Goal: Navigation & Orientation: Find specific page/section

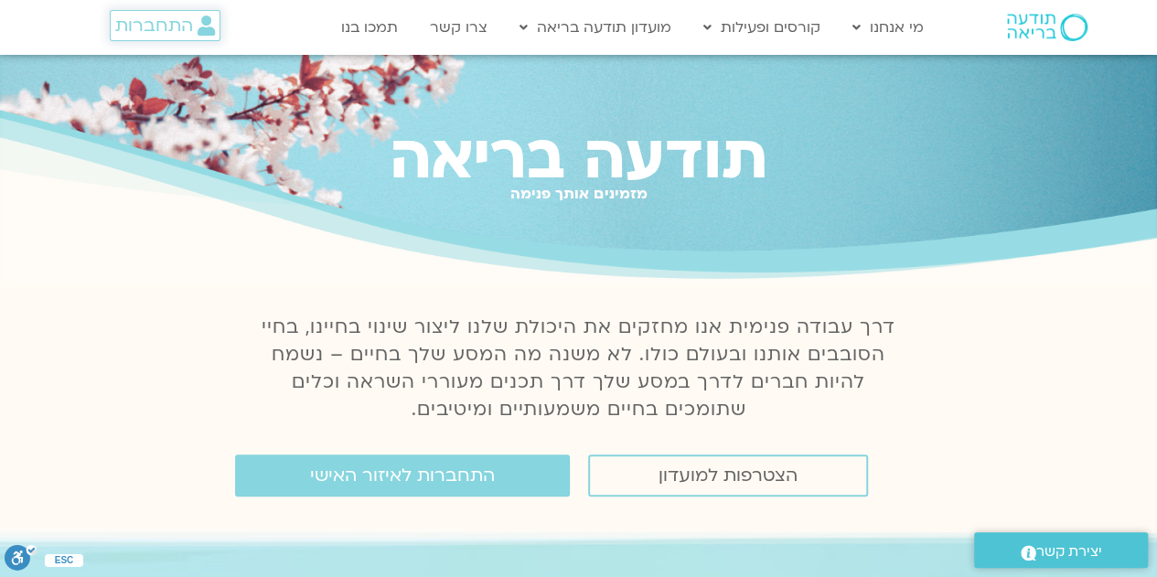
click at [181, 32] on span "התחברות" at bounding box center [154, 26] width 78 height 20
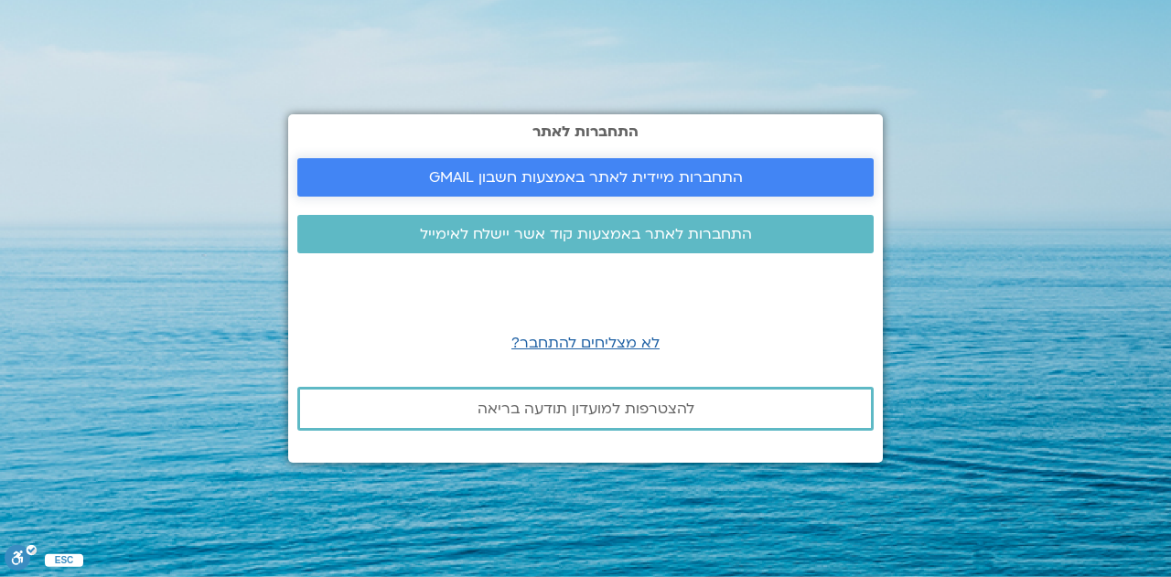
click at [470, 184] on span "התחברות מיידית לאתר באמצעות חשבון GMAIL" at bounding box center [586, 177] width 314 height 16
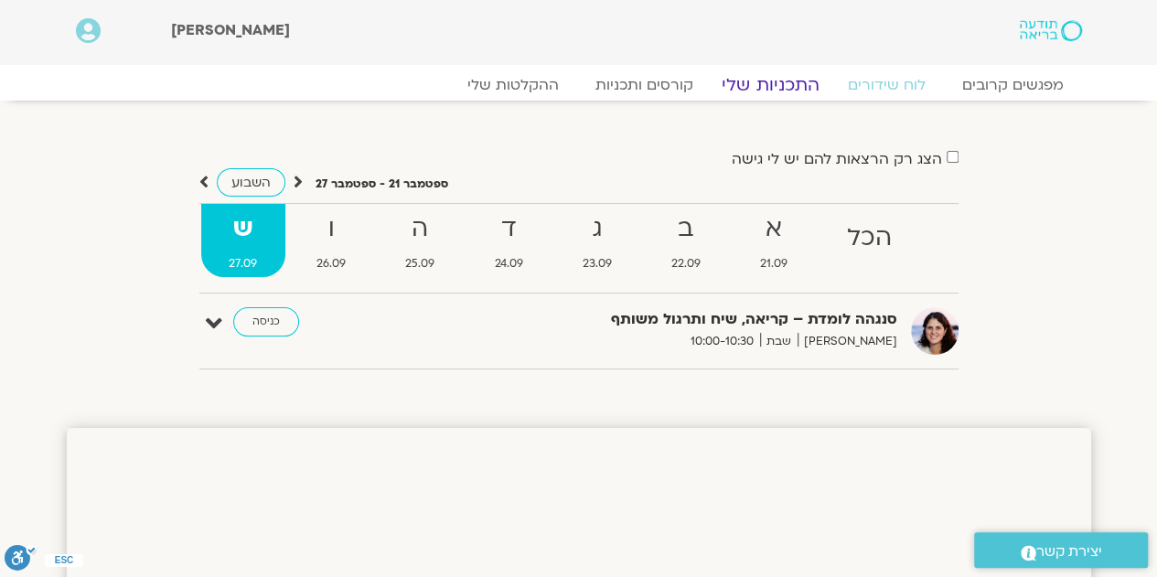
click at [763, 80] on link "התכניות שלי" at bounding box center [771, 85] width 142 height 22
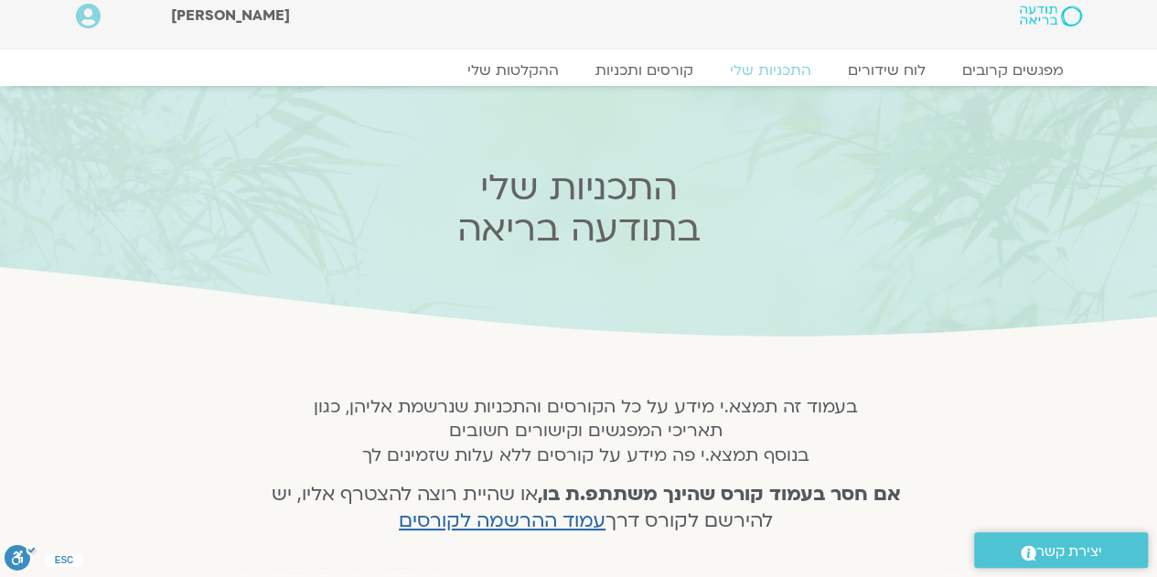
scroll to position [366, 0]
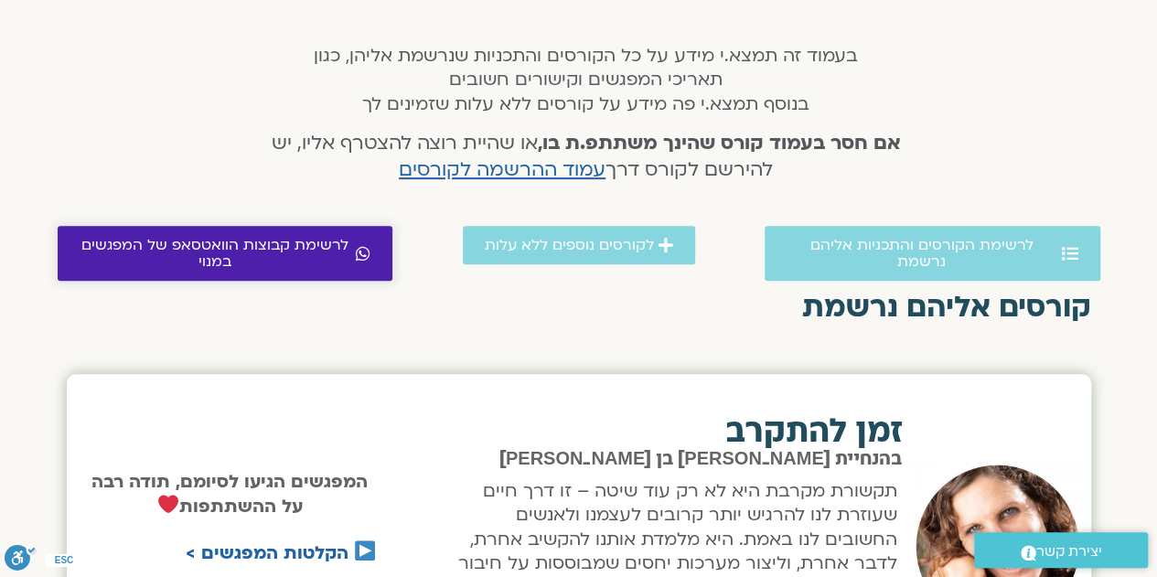
click at [231, 239] on span "לרשימת קבוצות הוואטסאפ של המפגשים במנוי" at bounding box center [216, 253] width 273 height 33
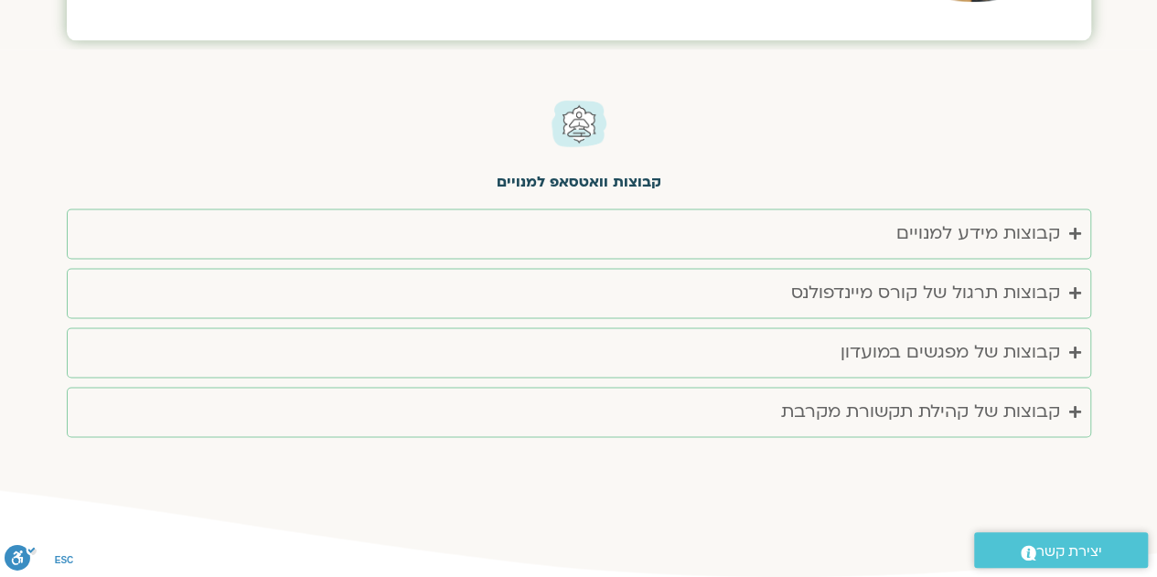
scroll to position [4732, 0]
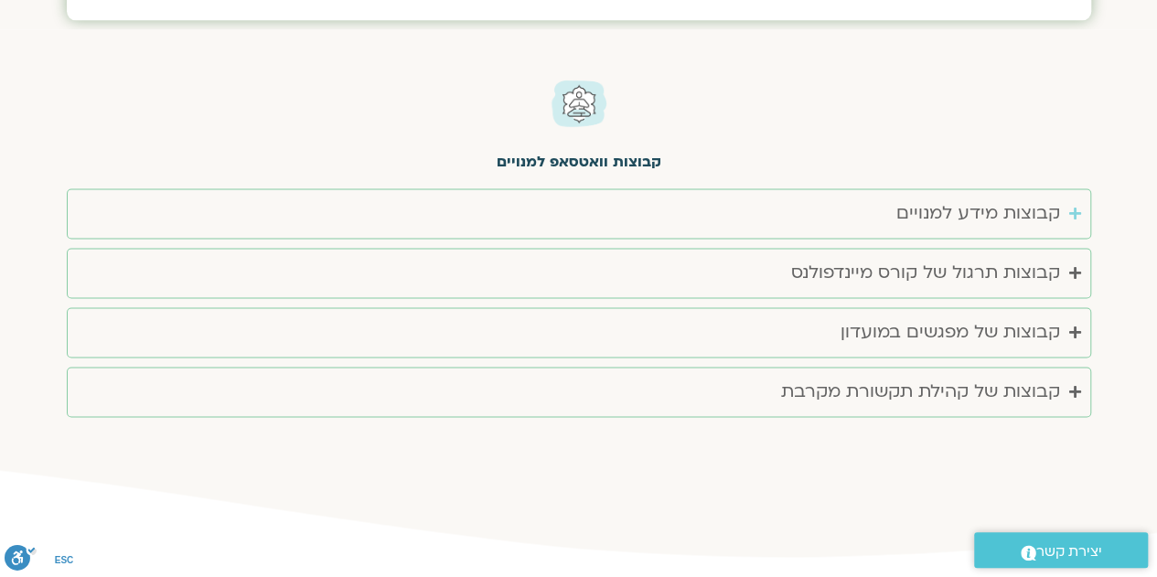
click at [906, 198] on div "קבוצות מידע למנויים" at bounding box center [978, 213] width 164 height 30
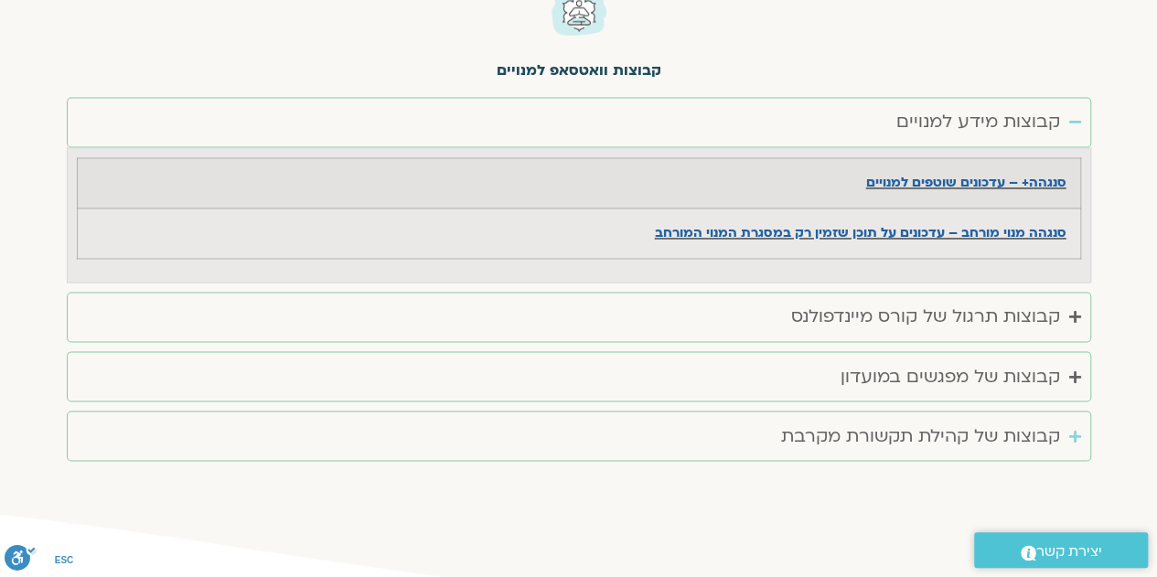
click at [914, 421] on div "קבוצות של קהילת תקשורת מקרבת" at bounding box center [920, 436] width 279 height 30
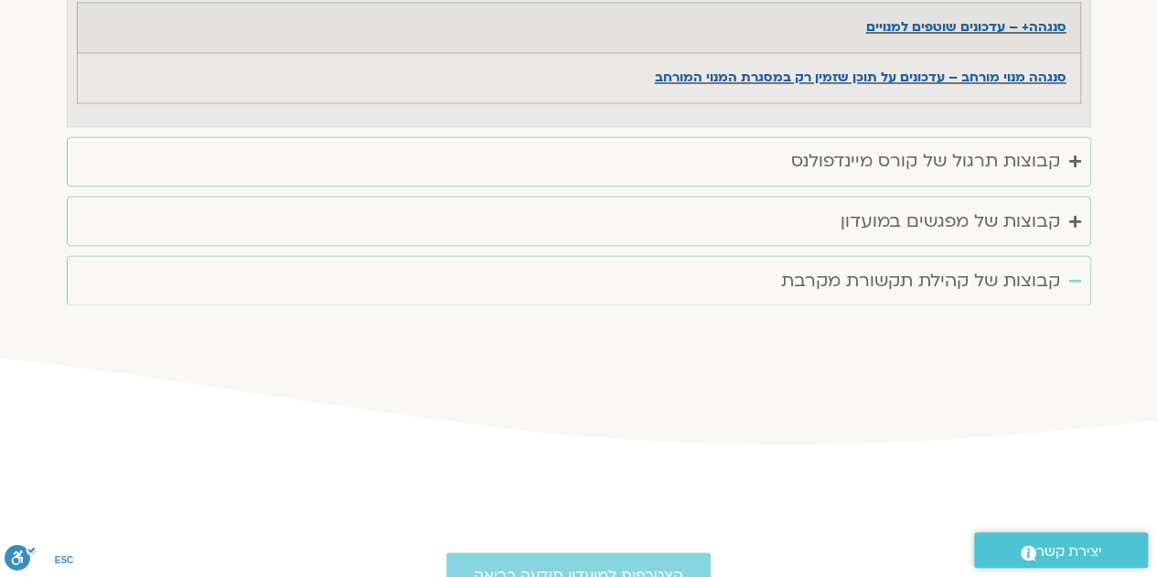
scroll to position [5074, 0]
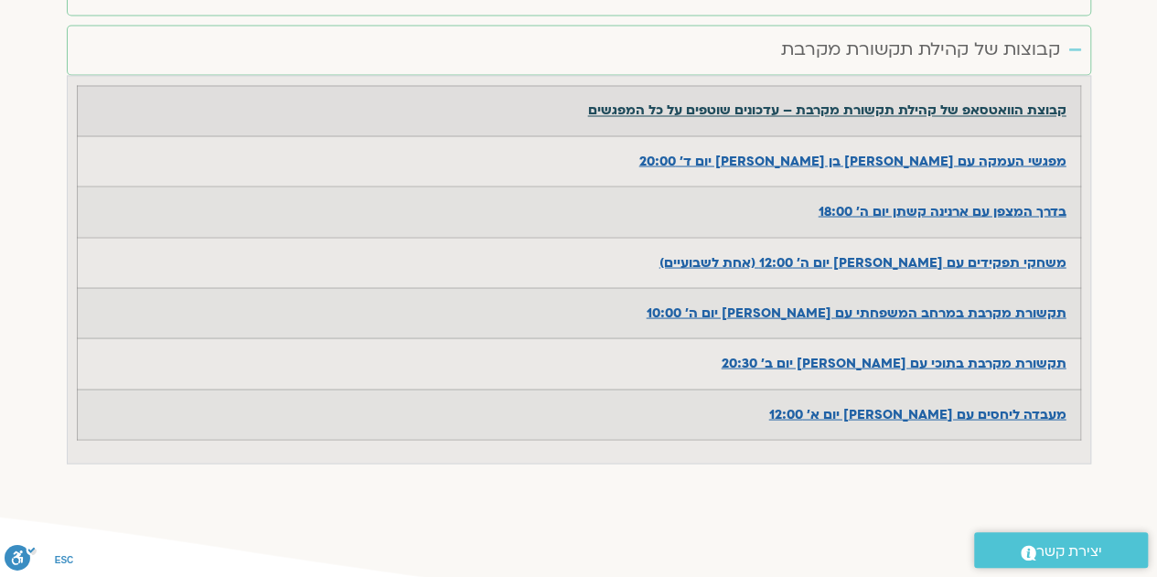
click at [780, 102] on u "קבוצת הוואטסאפ של קהילת תקשורת מקרבת – עדכונים שוטפים על כל המפגשים" at bounding box center [827, 110] width 478 height 17
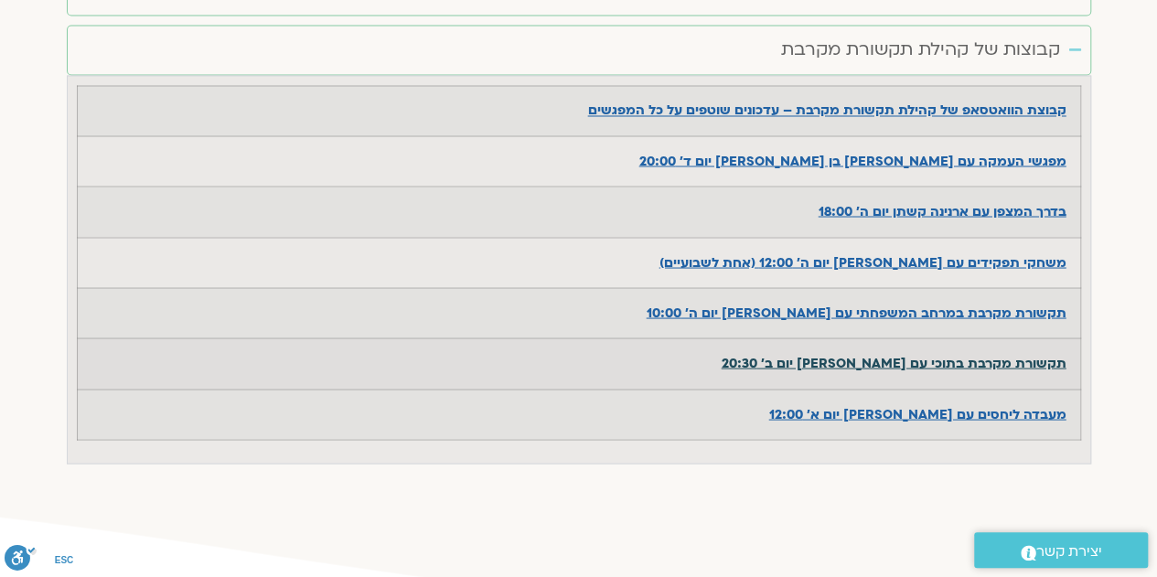
click at [865, 354] on strong "תקשורת מקרבת בתוכי עם ערן טייכר יום ב' 20:30" at bounding box center [894, 362] width 345 height 17
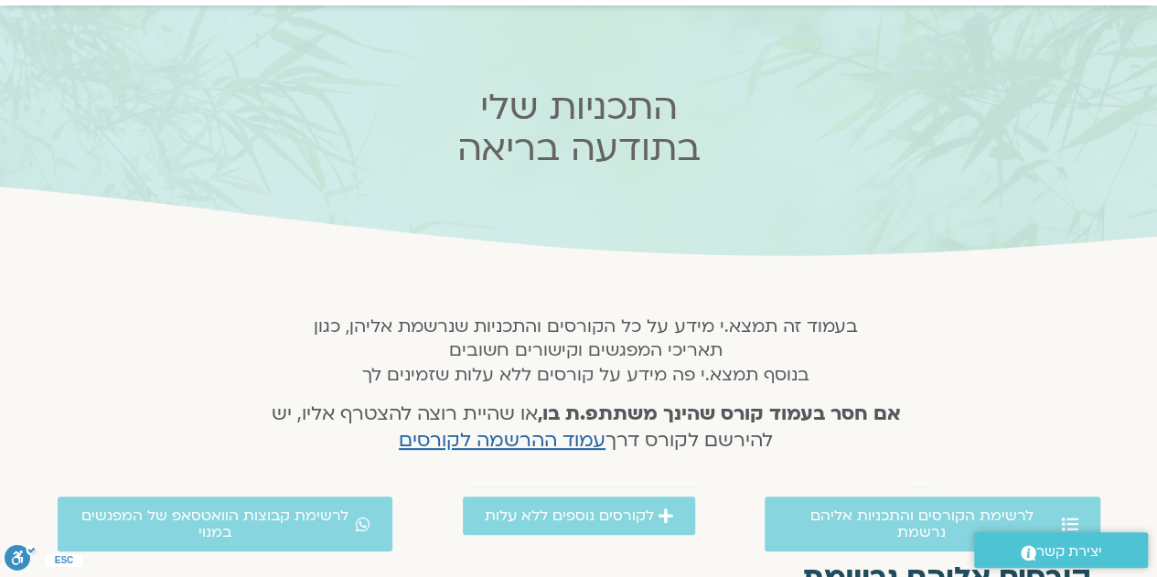
scroll to position [0, 0]
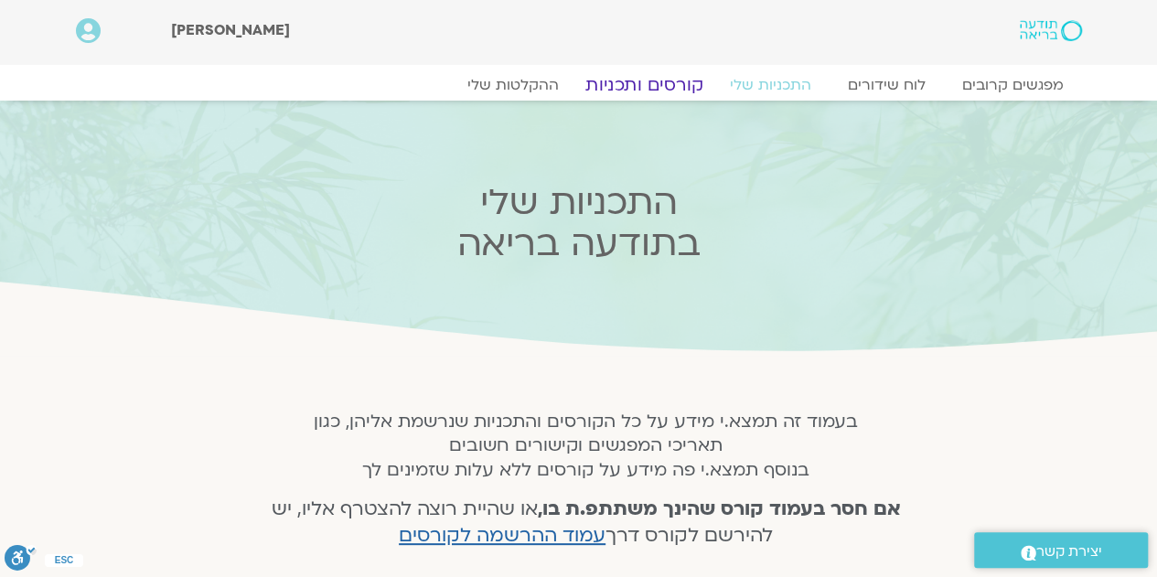
click at [655, 79] on link "קורסים ותכניות" at bounding box center [643, 85] width 161 height 22
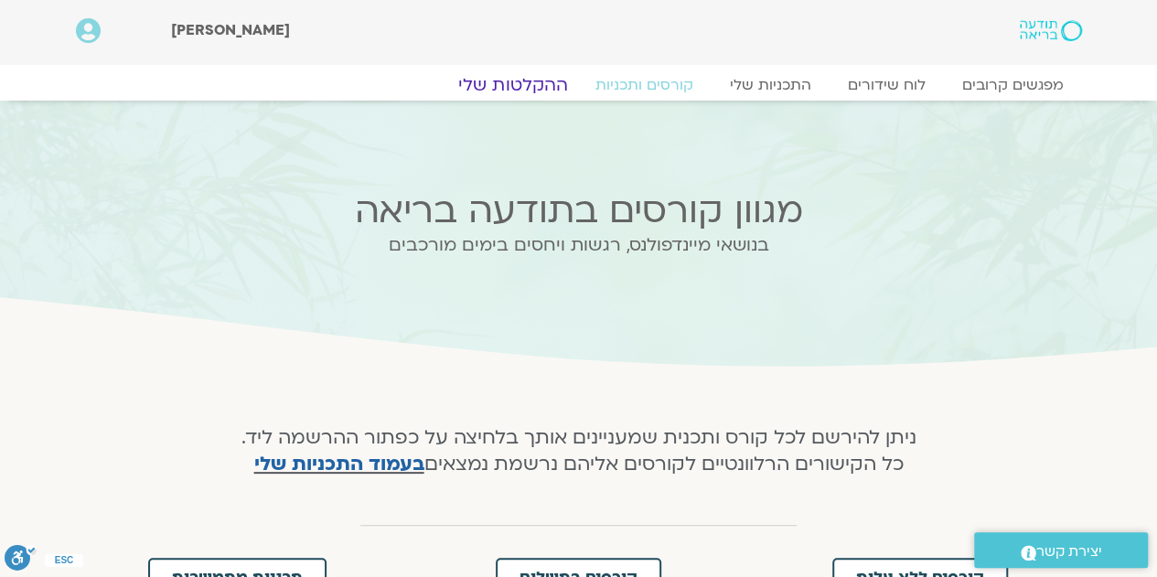
click at [516, 82] on link "ההקלטות שלי" at bounding box center [513, 85] width 154 height 22
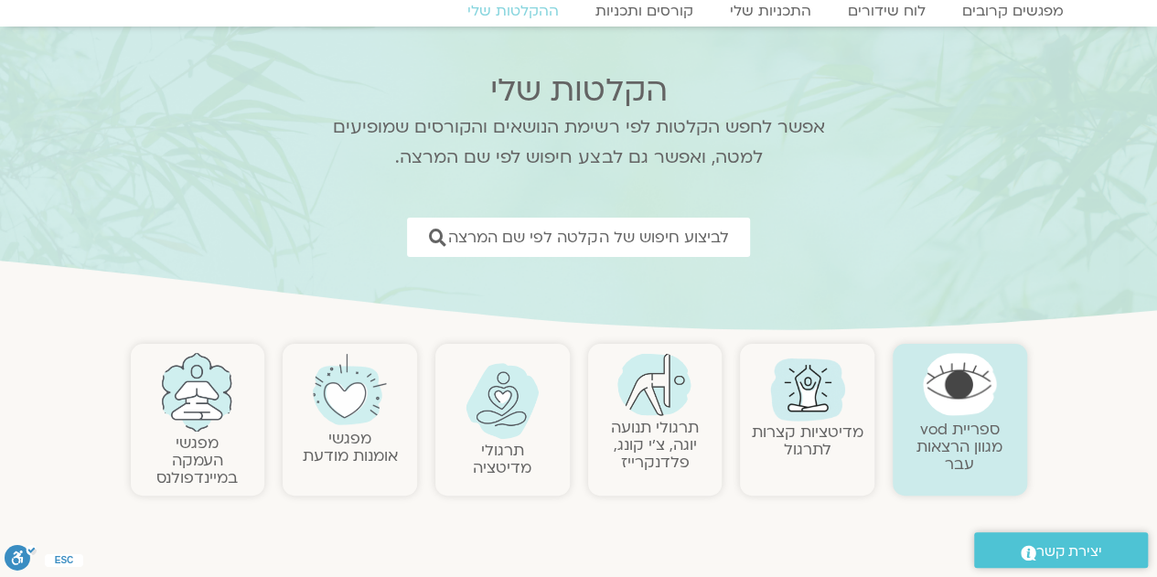
scroll to position [91, 0]
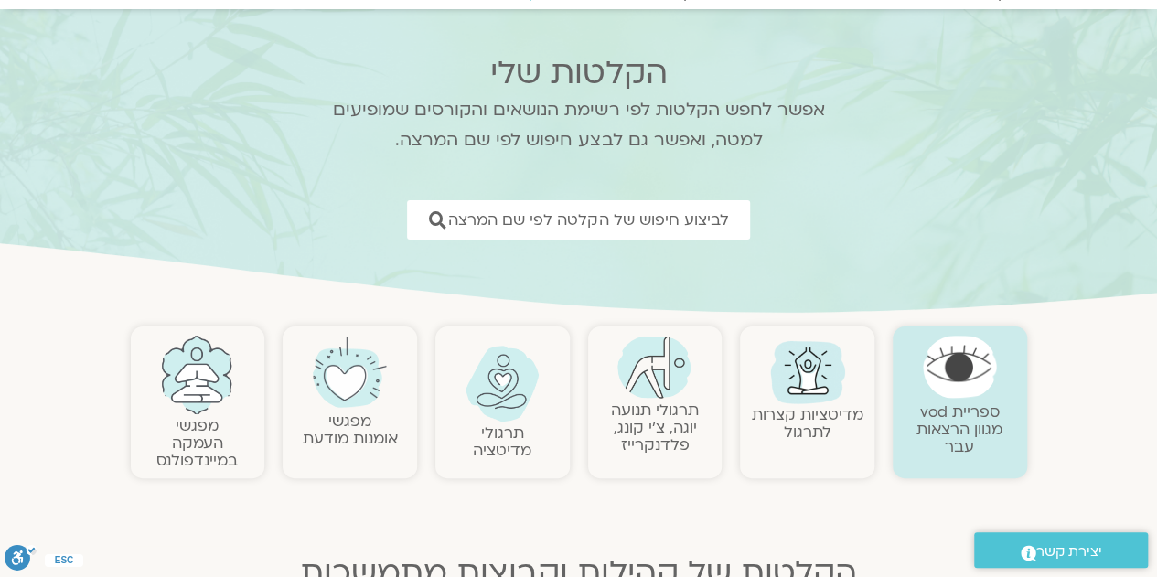
click at [815, 423] on link "מדיטציות קצרות לתרגול" at bounding box center [808, 423] width 112 height 38
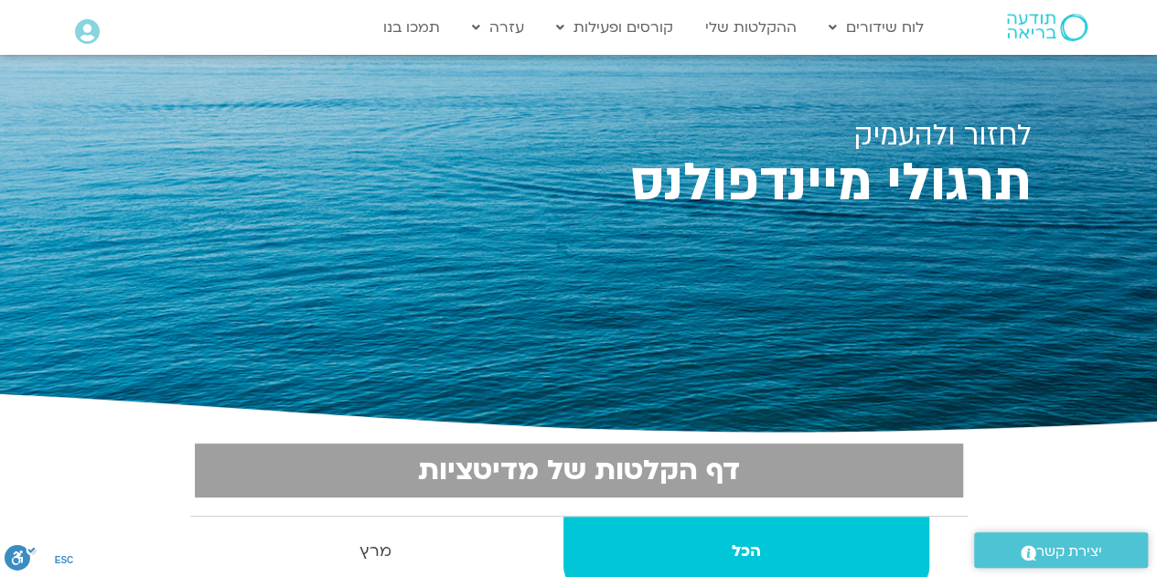
click at [1032, 30] on img at bounding box center [1047, 27] width 80 height 27
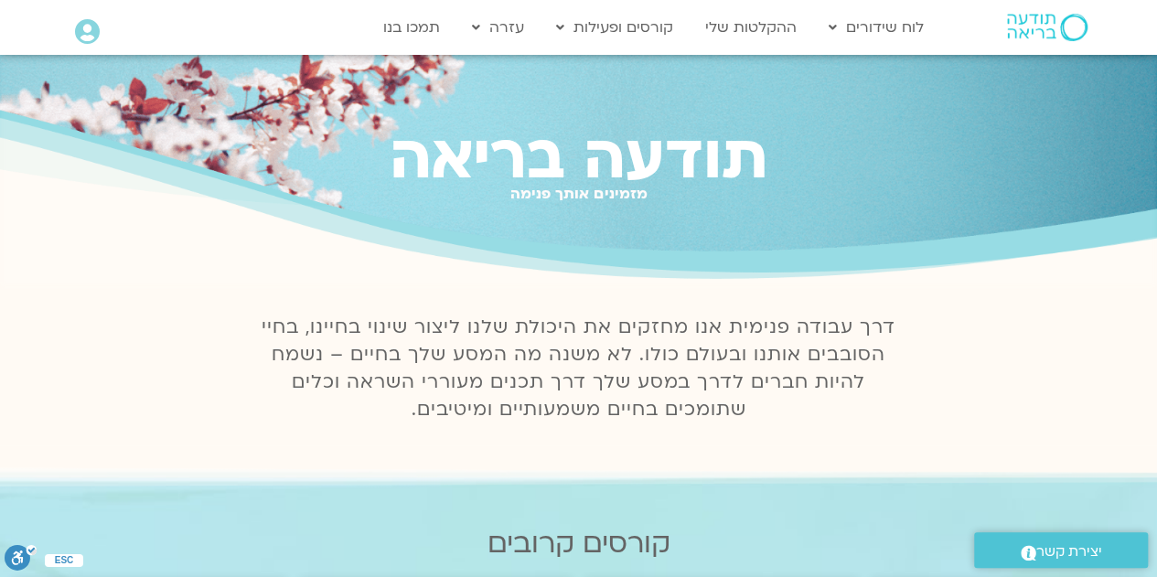
click at [83, 34] on icon at bounding box center [87, 32] width 25 height 26
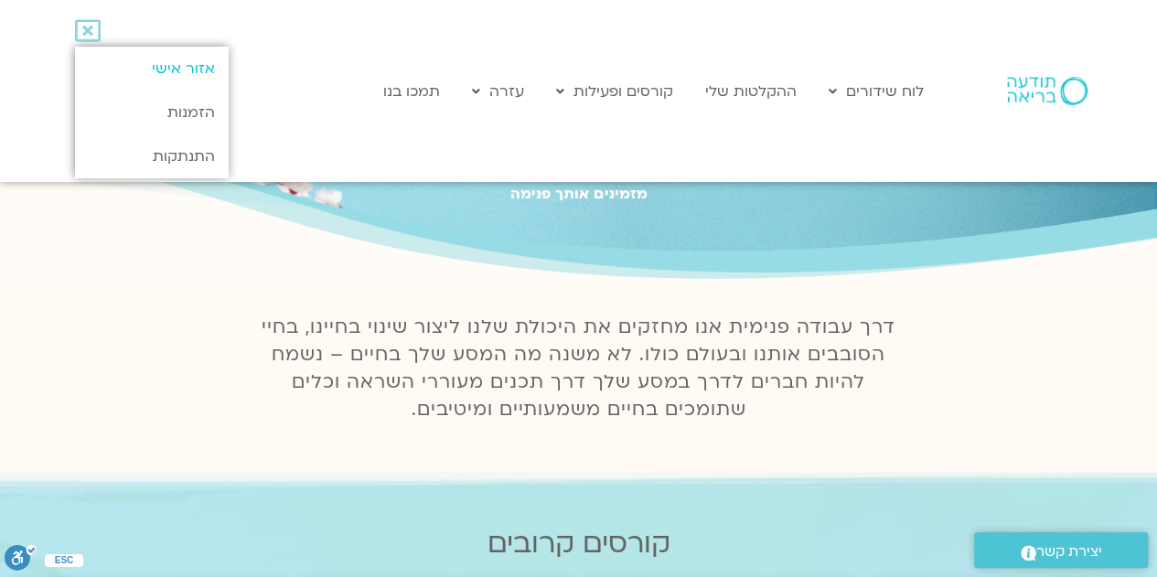
click at [183, 65] on link "אזור אישי" at bounding box center [151, 69] width 153 height 44
